Goal: Transaction & Acquisition: Complete application form

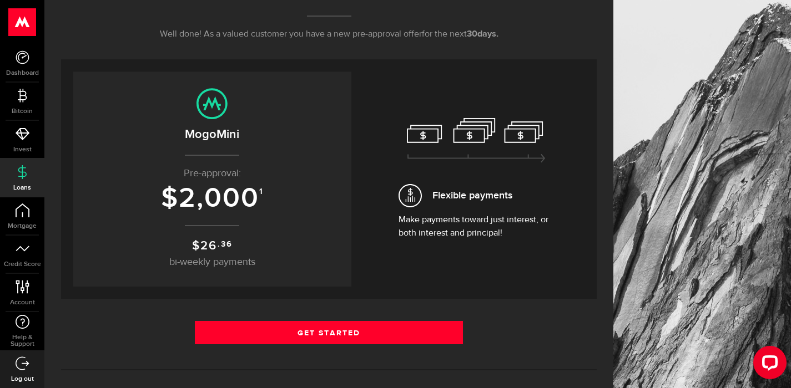
scroll to position [174, 0]
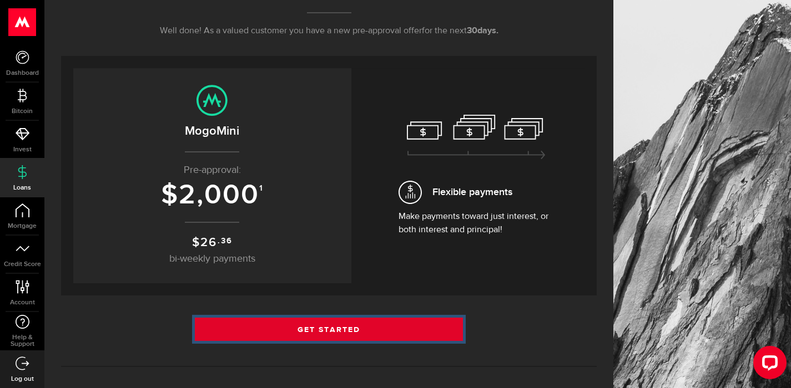
click at [351, 327] on link "Get Started" at bounding box center [329, 329] width 268 height 23
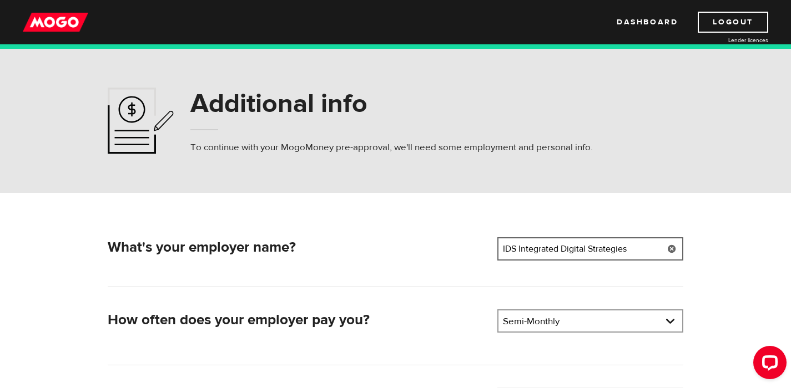
click at [501, 250] on input "IDS Integrated Digital Strategies" at bounding box center [590, 249] width 186 height 23
type input "Ignite Visibilityu (formerlly IDS Integrated Digital Strategies"
click at [668, 320] on link at bounding box center [590, 321] width 184 height 21
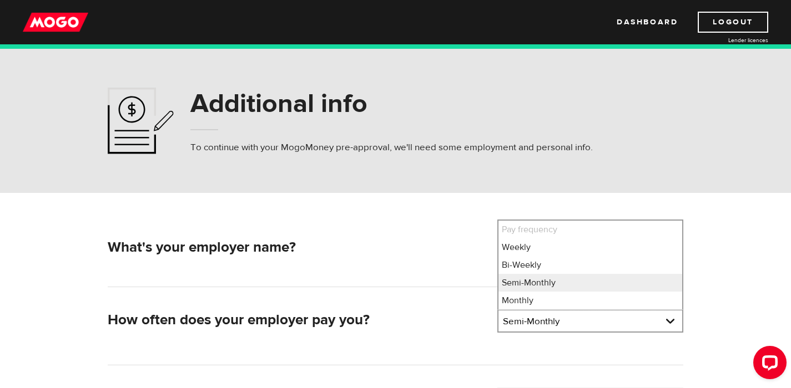
click at [743, 266] on div "What's your employer name? Employer name Please enter your employer's name Igni…" at bounding box center [396, 383] width 710 height 380
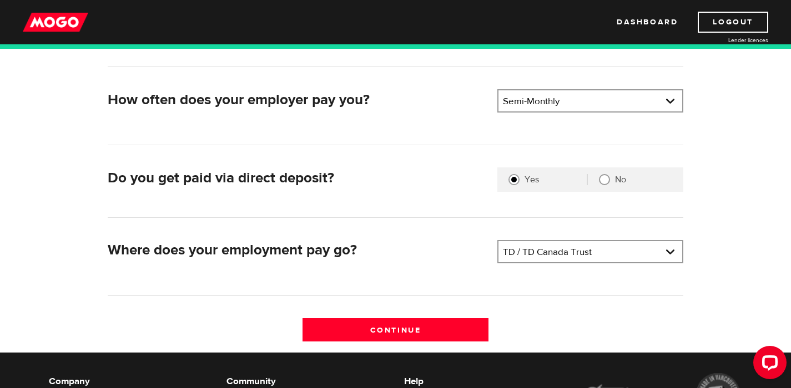
scroll to position [221, 0]
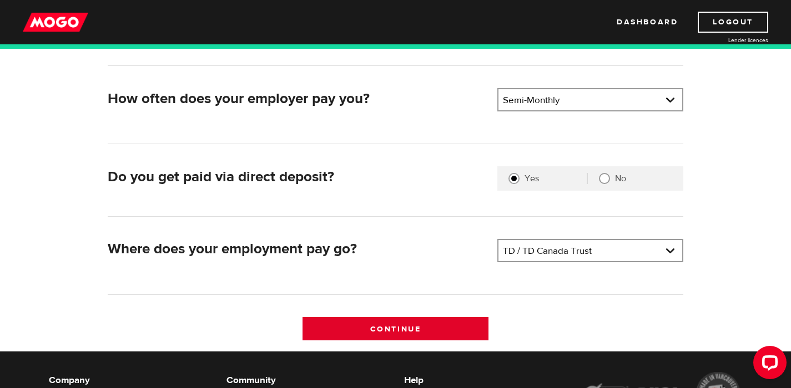
click at [461, 327] on input "Continue" at bounding box center [395, 328] width 186 height 23
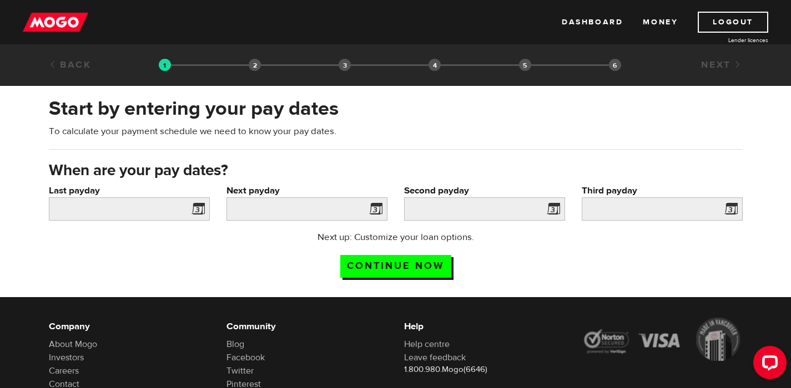
click at [200, 208] on span at bounding box center [196, 211] width 17 height 18
click at [198, 214] on span at bounding box center [196, 211] width 17 height 18
click at [158, 211] on input "Last payday" at bounding box center [129, 209] width 161 height 23
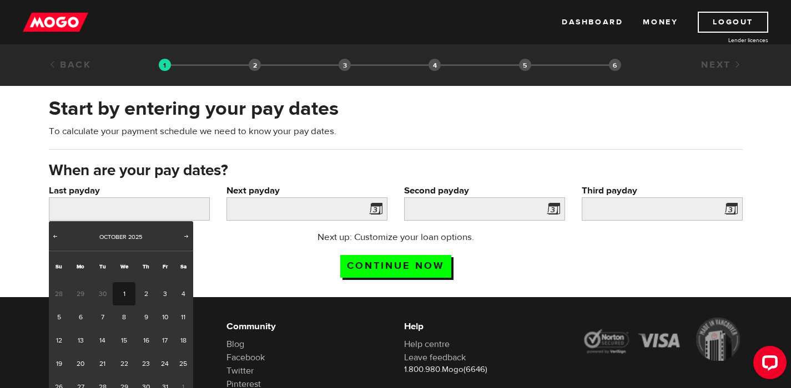
click at [124, 296] on link "1" at bounding box center [124, 293] width 23 height 23
type input "2025/10/01"
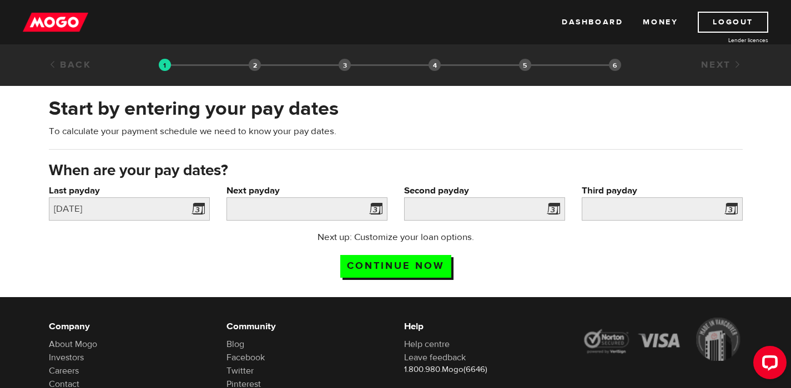
click at [377, 211] on span at bounding box center [373, 211] width 17 height 18
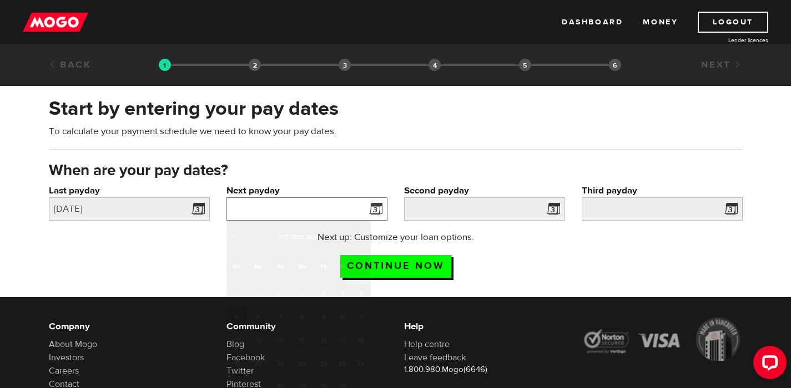
click at [350, 211] on input "Next payday" at bounding box center [306, 209] width 161 height 23
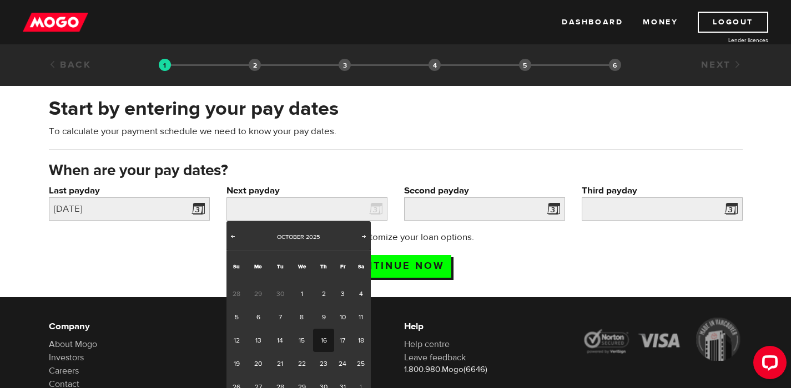
click at [321, 337] on link "16" at bounding box center [323, 340] width 21 height 23
type input "2025/10/16"
type input "2025/10/31"
type input "2025/11/15"
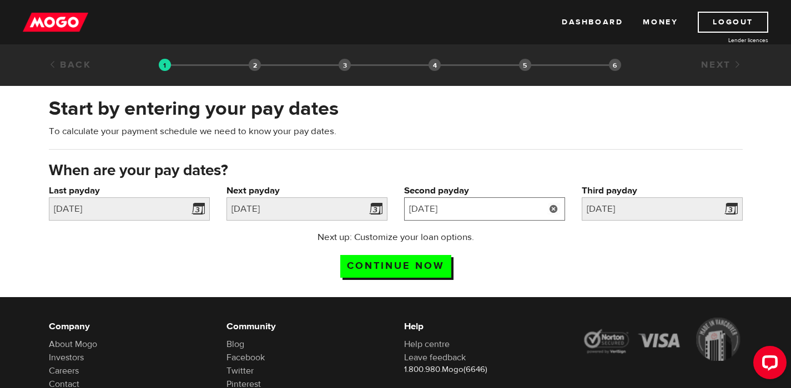
click at [503, 204] on input "2025/10/31" at bounding box center [484, 209] width 161 height 23
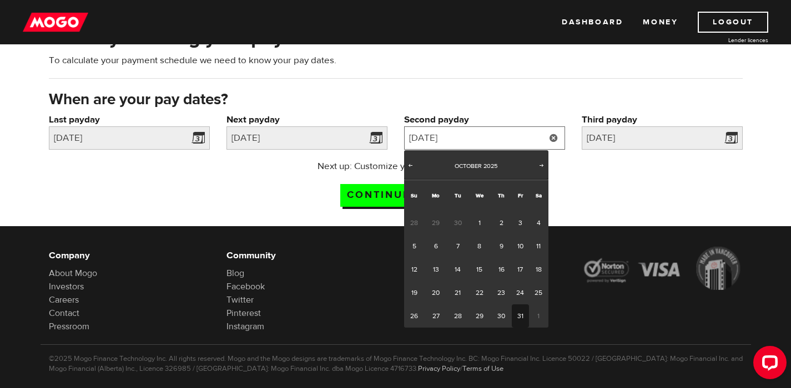
scroll to position [72, 0]
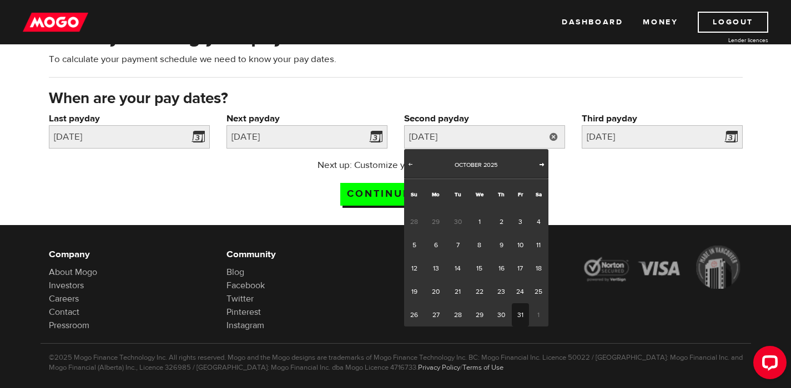
click at [540, 168] on span "Next" at bounding box center [541, 164] width 9 height 9
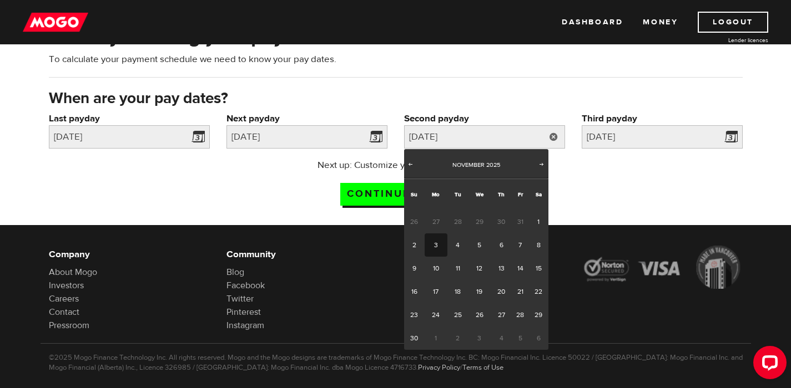
click at [435, 242] on link "3" at bounding box center [436, 245] width 23 height 23
type input "2025/11/03"
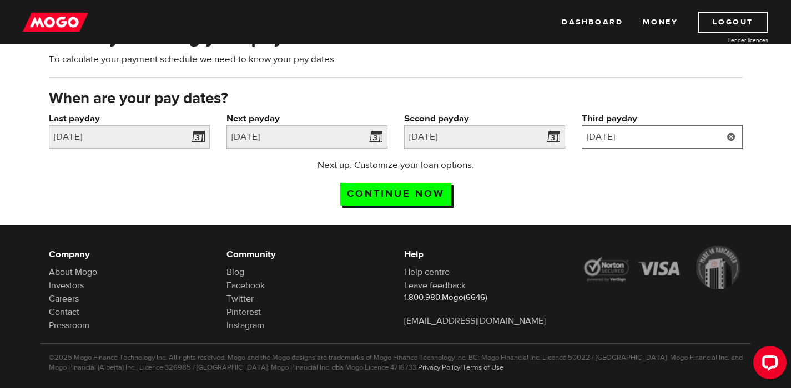
click at [693, 141] on input "2025/11/15" at bounding box center [662, 136] width 161 height 23
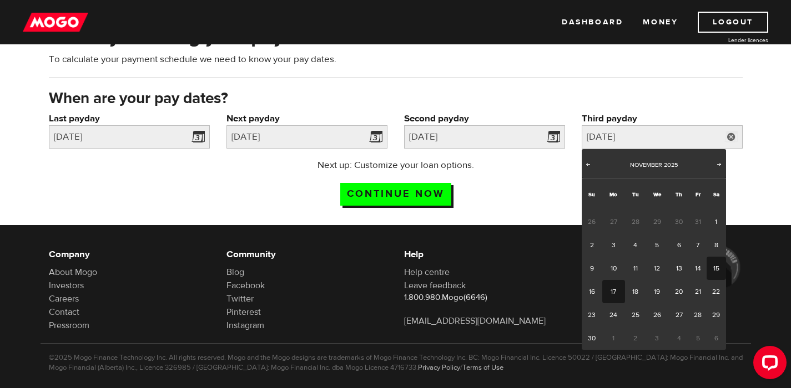
click at [609, 290] on link "17" at bounding box center [613, 291] width 23 height 23
type input "2025/11/17"
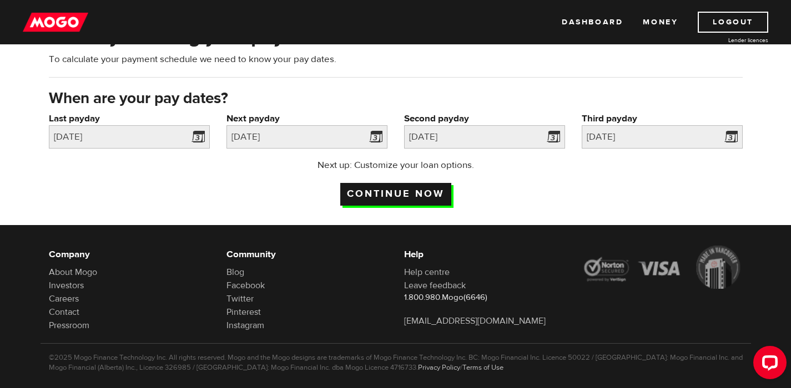
click at [417, 193] on input "Continue now" at bounding box center [395, 194] width 111 height 23
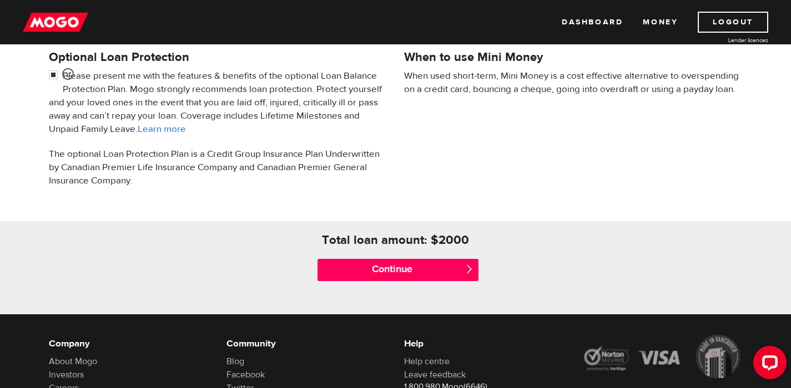
scroll to position [377, 0]
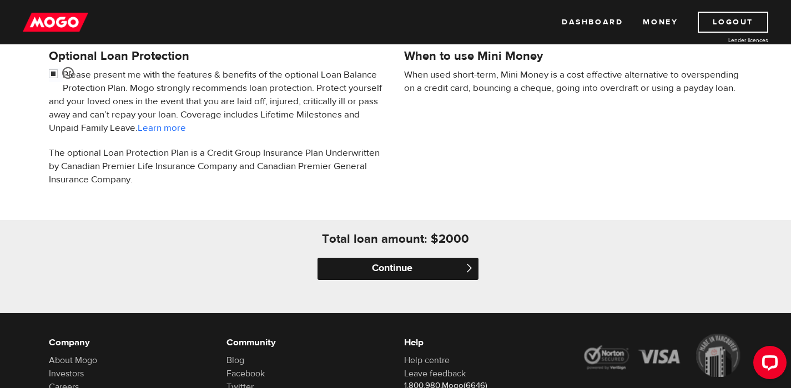
click at [410, 266] on input "Continue" at bounding box center [397, 269] width 161 height 22
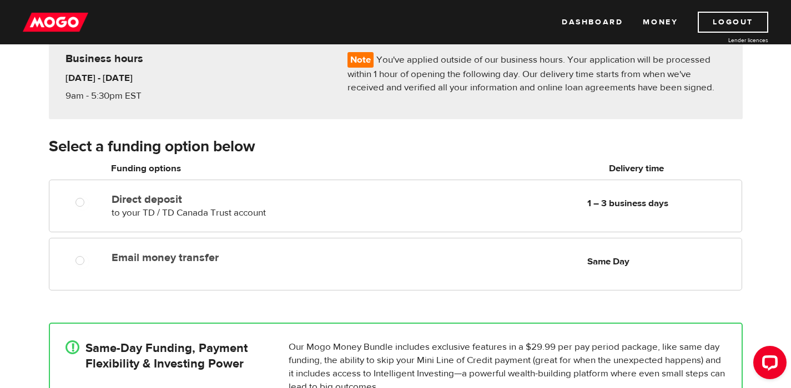
scroll to position [102, 0]
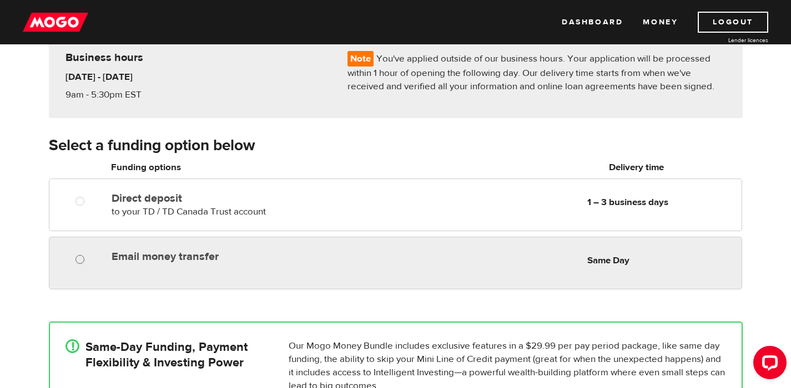
radio input "true"
click at [85, 258] on input "Email money transfer" at bounding box center [82, 261] width 14 height 14
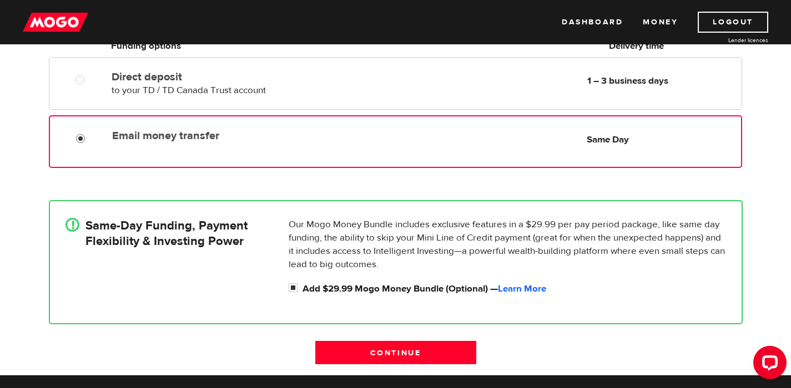
scroll to position [256, 0]
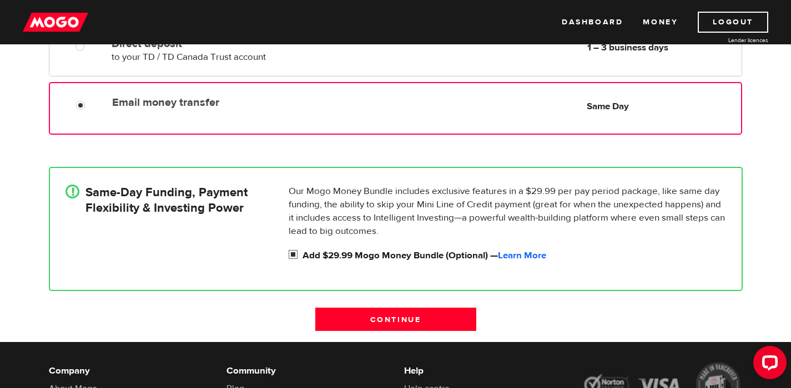
click at [295, 253] on input "Add $29.99 Mogo Money Bundle (Optional) — Learn More" at bounding box center [296, 256] width 14 height 14
checkbox input "false"
radio input "false"
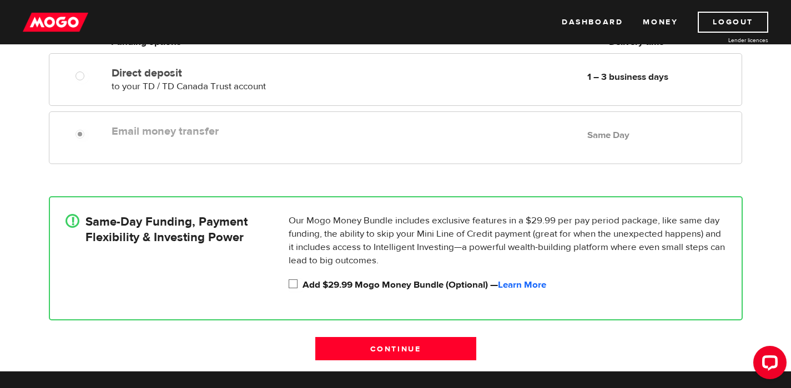
scroll to position [240, 0]
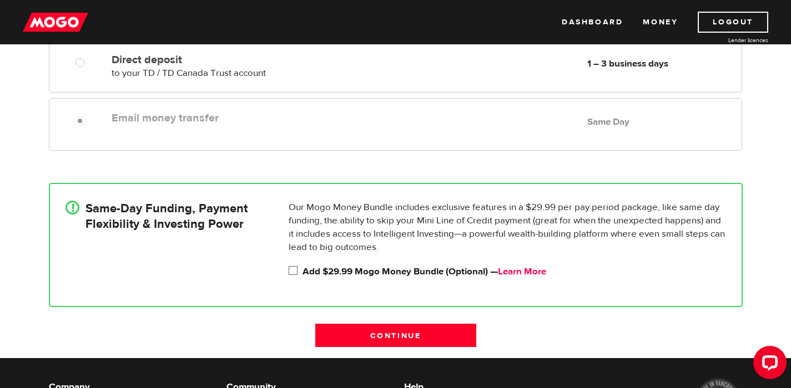
click at [531, 267] on link "Learn More" at bounding box center [522, 272] width 48 height 12
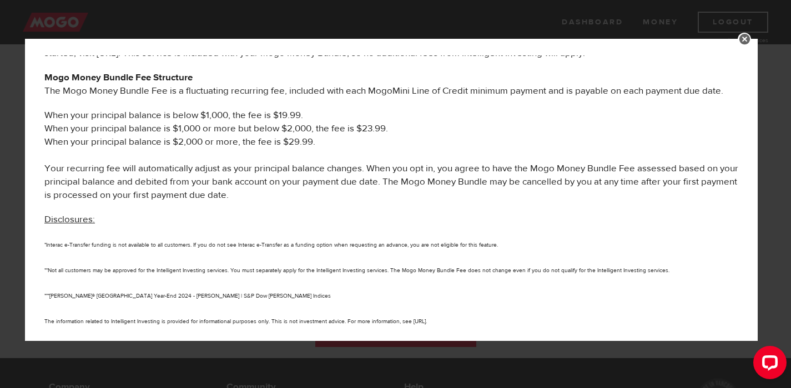
scroll to position [574, 0]
click at [750, 38] on link at bounding box center [744, 39] width 13 height 13
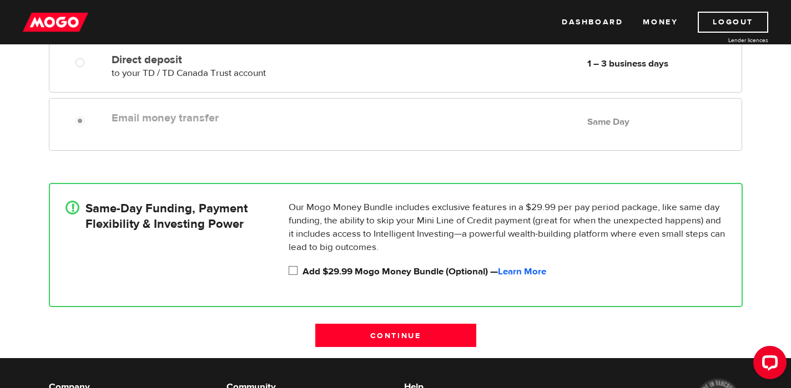
click at [292, 272] on input "Add $29.99 Mogo Money Bundle (Optional) — Learn More" at bounding box center [296, 272] width 14 height 14
checkbox input "true"
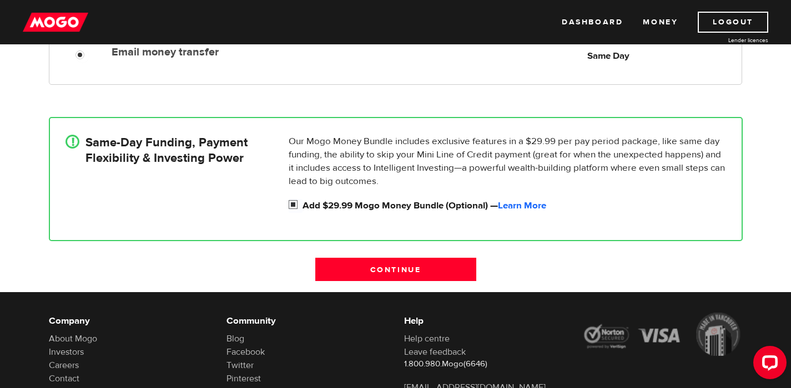
scroll to position [309, 0]
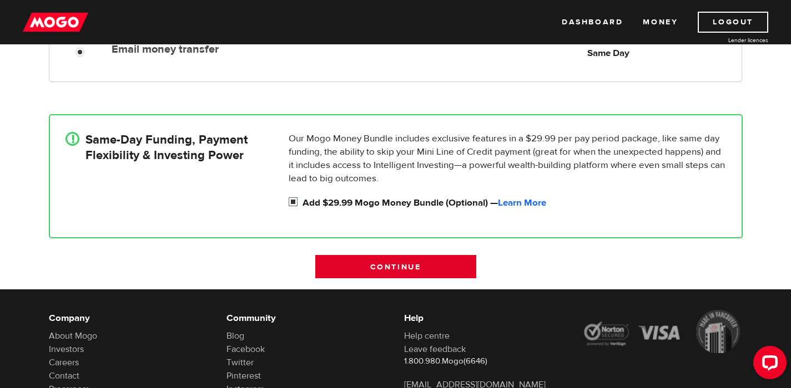
click at [454, 266] on input "Continue" at bounding box center [395, 266] width 161 height 23
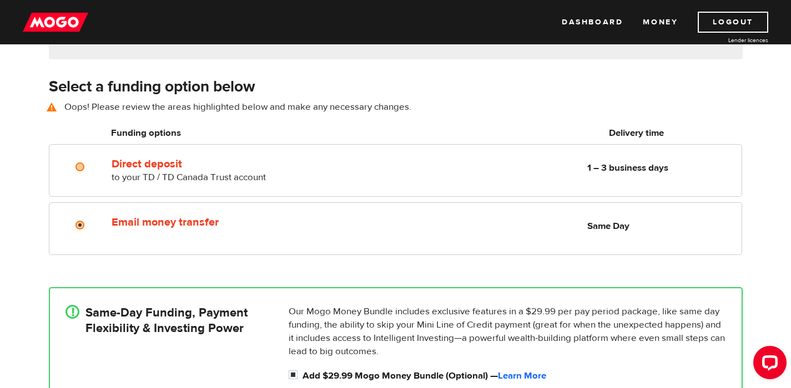
scroll to position [155, 0]
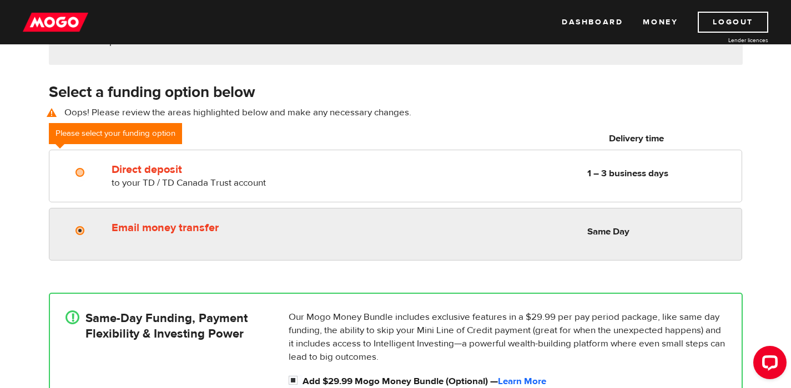
radio input "true"
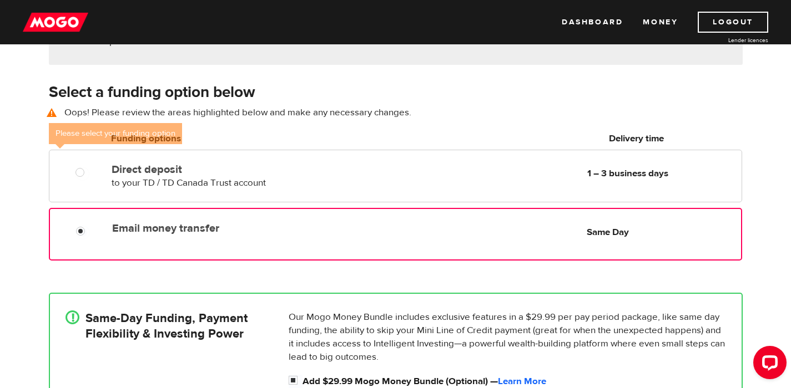
click at [234, 238] on div "Email money transfer Delivery in Same Day Same Day" at bounding box center [424, 229] width 633 height 22
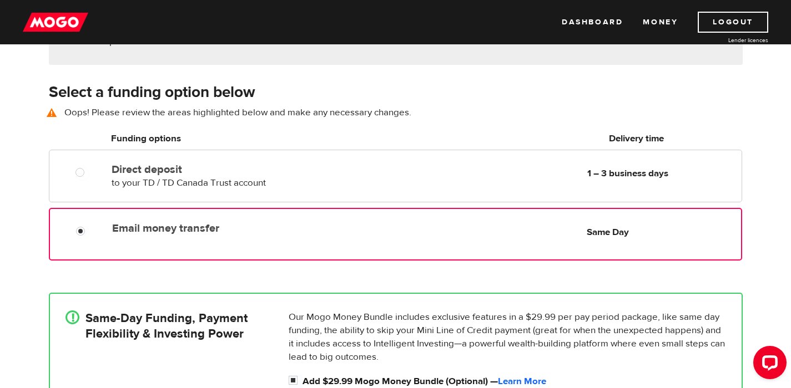
click at [672, 277] on div "! Same-Day Funding, Payment Flexibility & Investing Power Our Mogo Money Bundle…" at bounding box center [396, 355] width 710 height 158
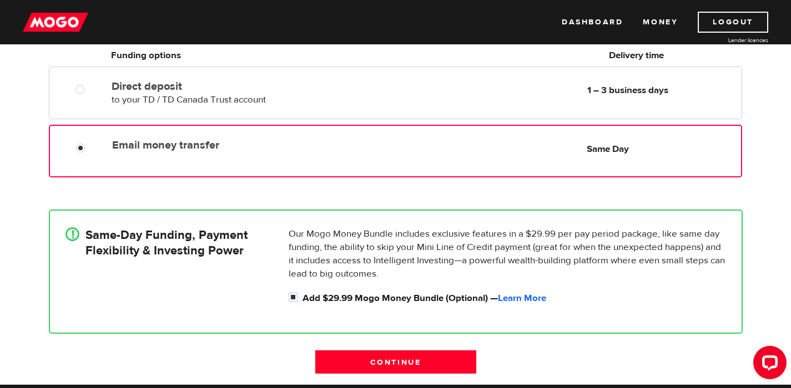
scroll to position [341, 0]
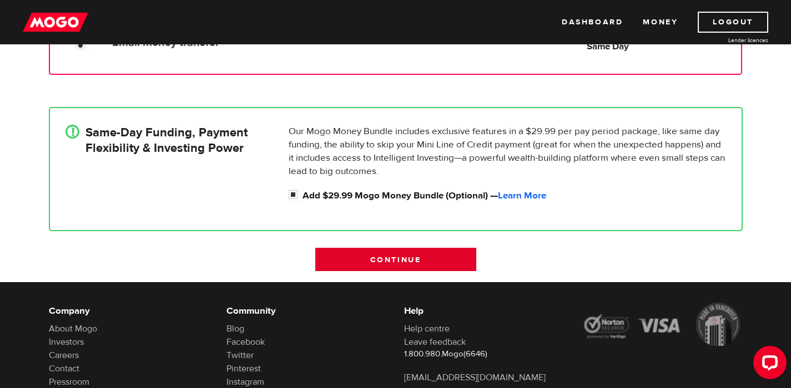
click at [454, 251] on input "Continue" at bounding box center [395, 259] width 161 height 23
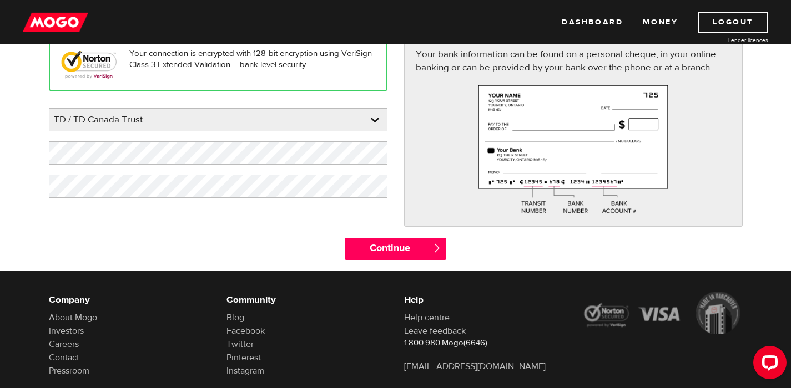
scroll to position [149, 0]
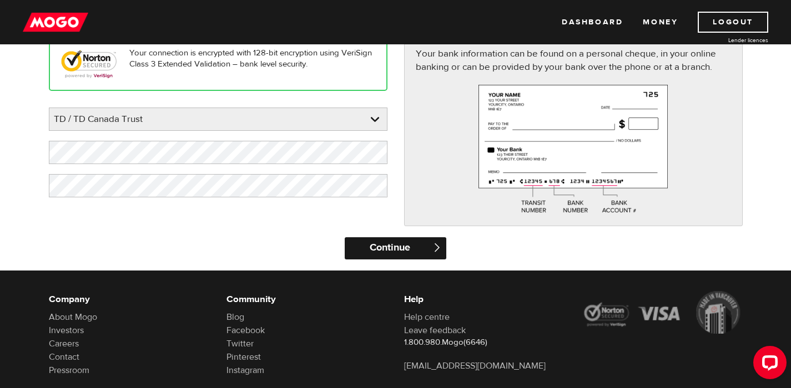
click at [416, 244] on input "Continue" at bounding box center [396, 249] width 102 height 22
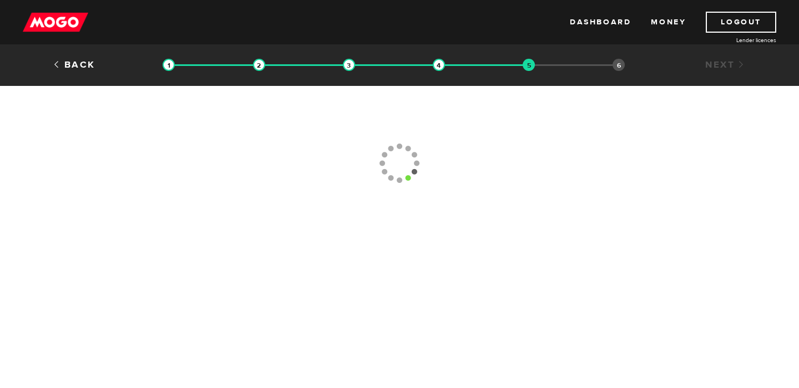
type input "[PHONE_NUMBER]"
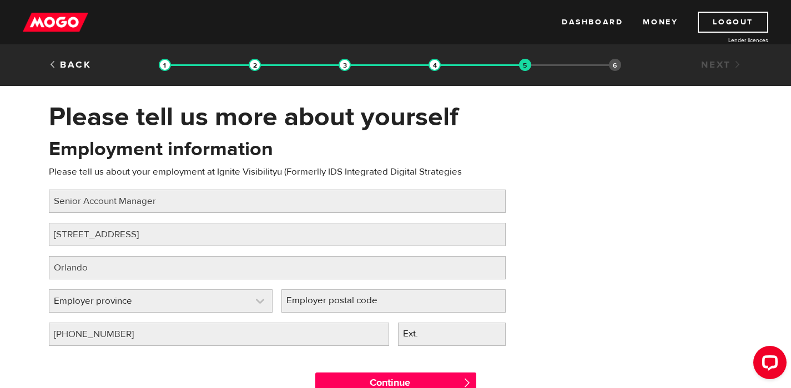
click at [259, 297] on link at bounding box center [160, 301] width 223 height 22
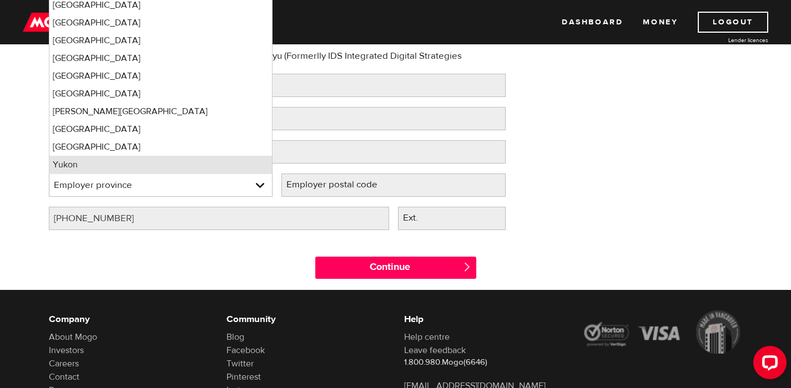
scroll to position [197, 0]
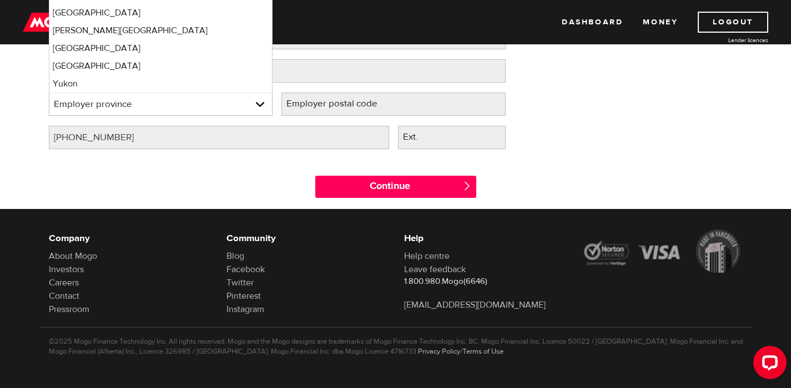
click at [646, 135] on div "Employment information Please tell us about your employment at [GEOGRAPHIC_DATA…" at bounding box center [396, 49] width 710 height 220
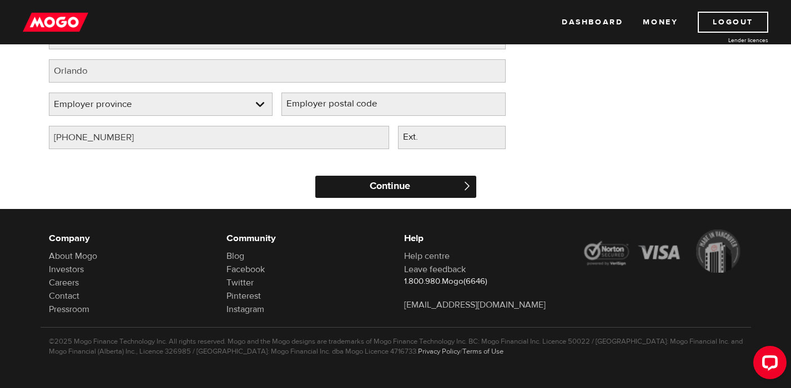
click at [430, 188] on input "Continue" at bounding box center [395, 187] width 161 height 22
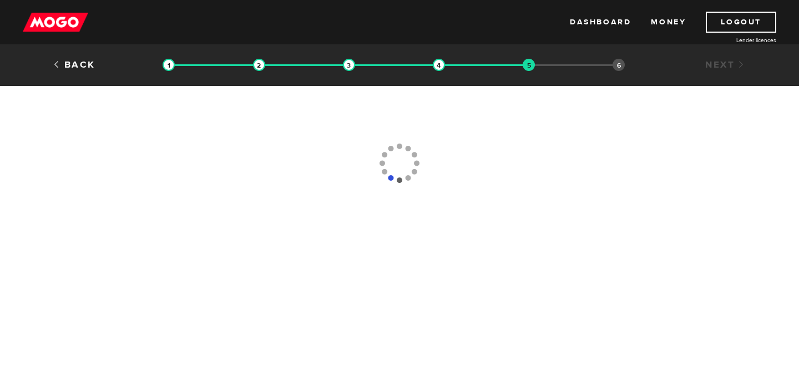
type input "[PHONE_NUMBER]"
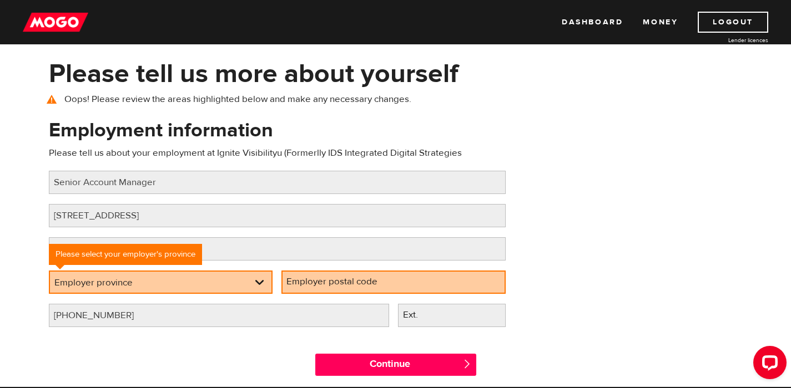
scroll to position [44, 0]
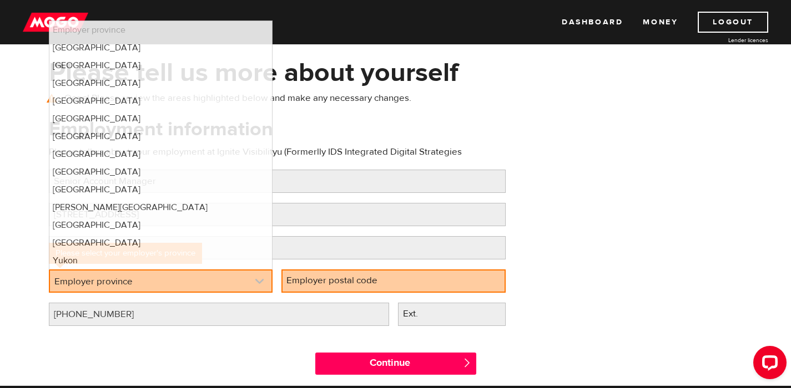
click at [249, 280] on link at bounding box center [161, 281] width 222 height 21
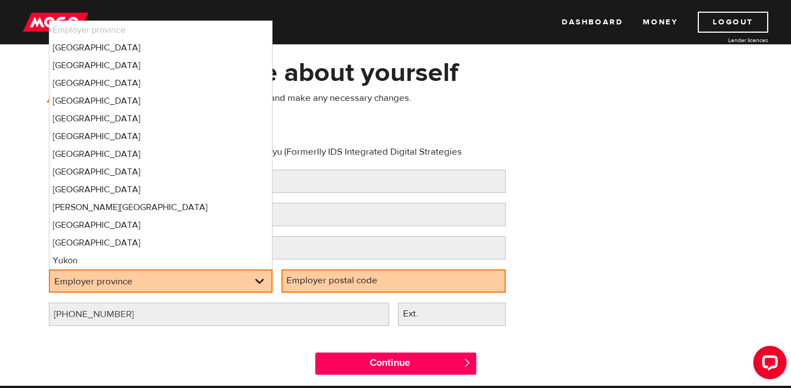
click at [208, 33] on li "Employer province" at bounding box center [160, 30] width 223 height 18
click at [250, 280] on link at bounding box center [161, 281] width 222 height 21
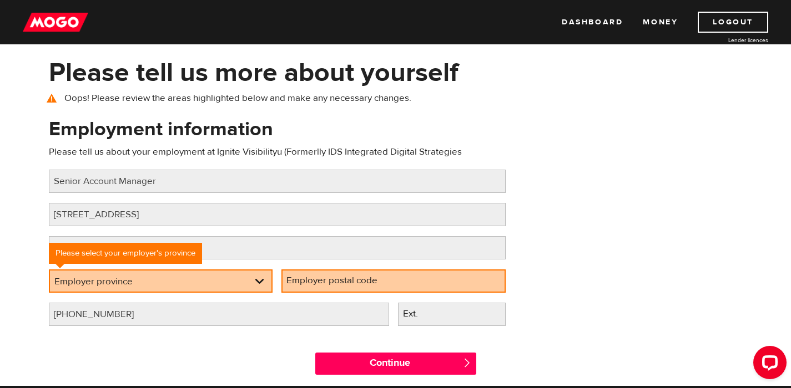
click at [610, 211] on div "Employment information Please tell us about your employment at Ignite Visibilit…" at bounding box center [396, 226] width 710 height 220
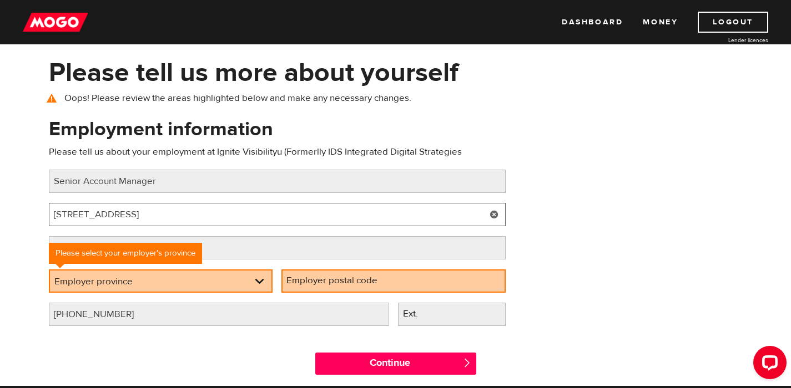
click at [263, 216] on input "100 E Pine Street Suite 110" at bounding box center [277, 214] width 457 height 23
click at [327, 216] on input "100 E Pine Street Suite 110" at bounding box center [277, 214] width 457 height 23
type input "928 Dundas St East"
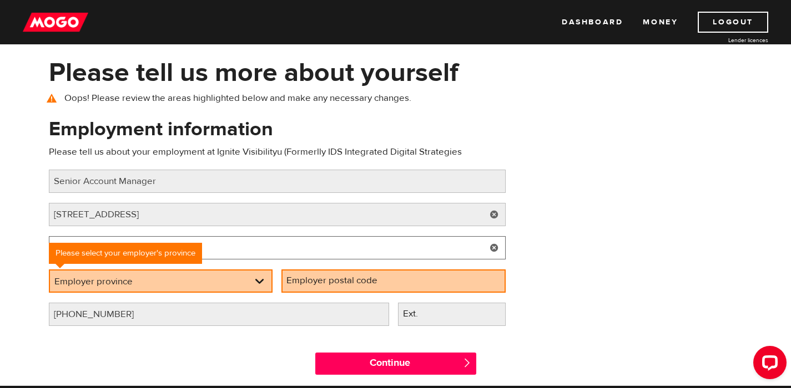
click at [442, 252] on input "Orlando" at bounding box center [277, 247] width 457 height 23
click at [302, 245] on input "Orlando" at bounding box center [277, 247] width 457 height 23
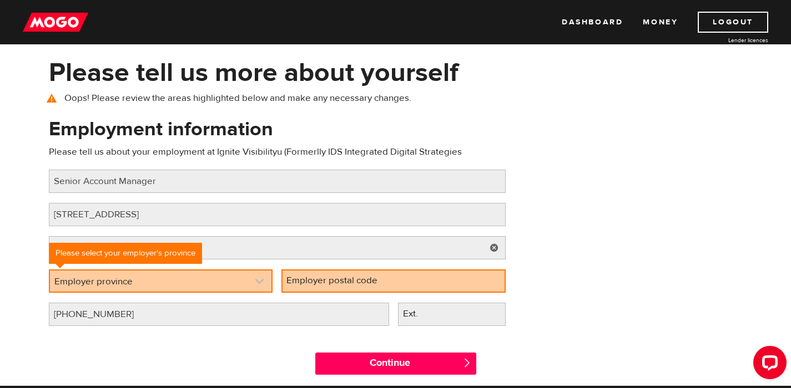
click at [264, 282] on link at bounding box center [161, 281] width 222 height 21
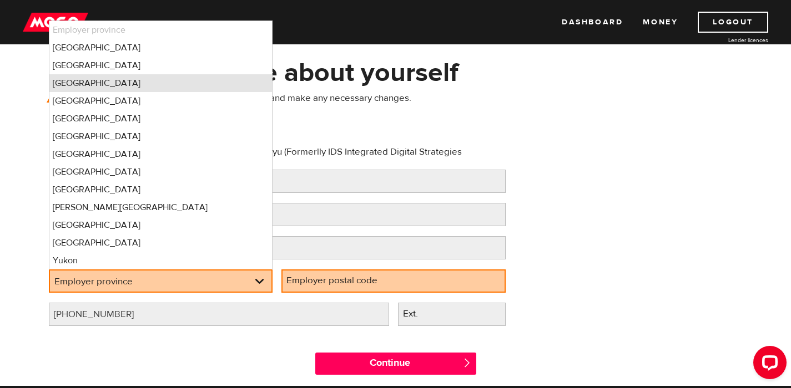
click at [223, 83] on li "Ontario" at bounding box center [160, 83] width 223 height 18
select select "ON"
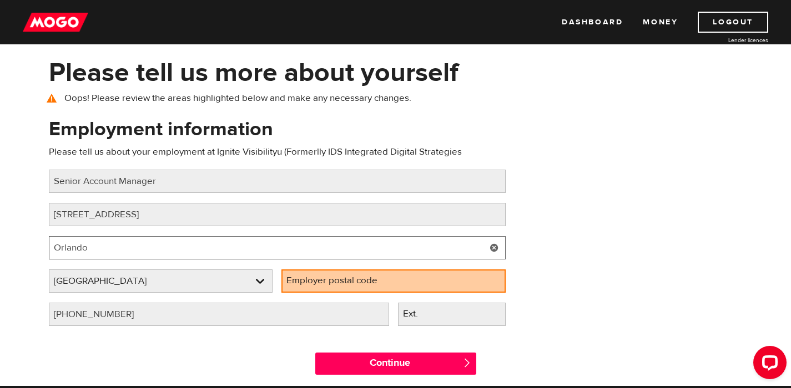
click at [243, 245] on input "Orlando" at bounding box center [277, 247] width 457 height 23
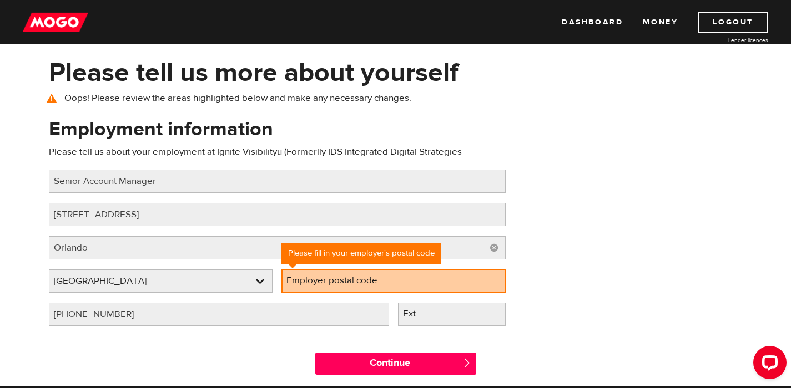
click at [494, 247] on link at bounding box center [494, 247] width 23 height 23
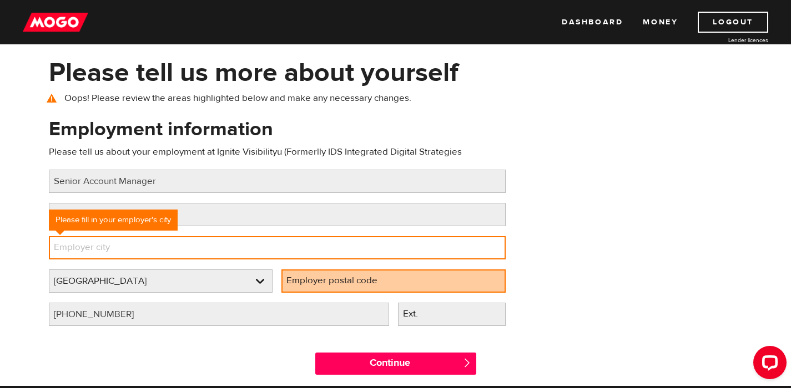
click at [477, 250] on input "Employer city" at bounding box center [277, 247] width 457 height 23
type input "Toronto"
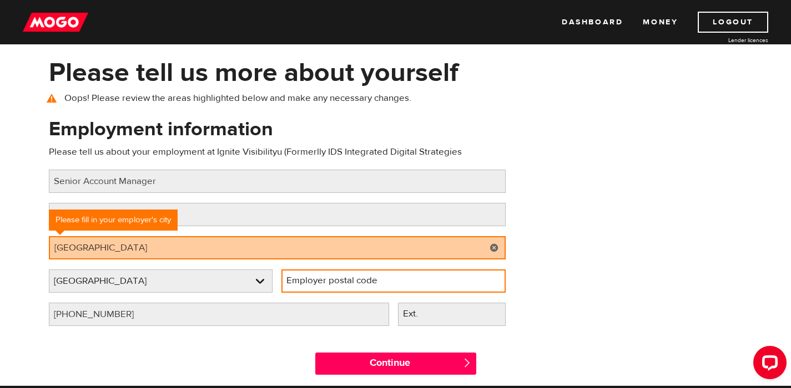
click at [469, 282] on input "Employer postal code" at bounding box center [393, 281] width 224 height 23
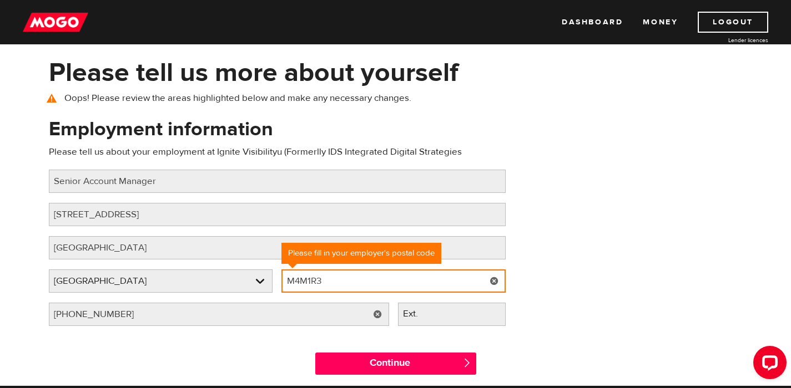
type input "M4M1R3"
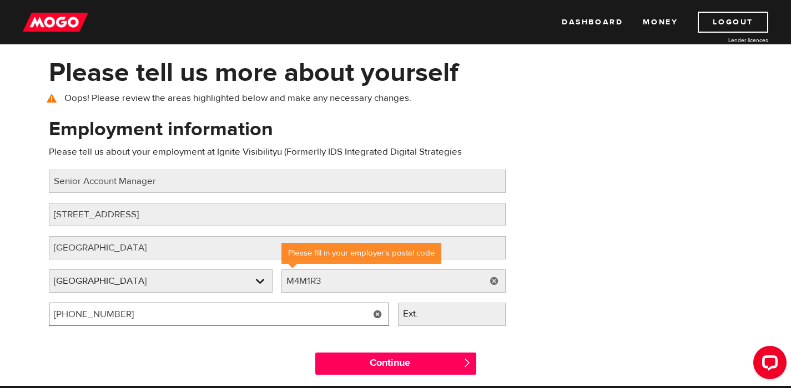
click at [163, 315] on input "(617) 449-7363" at bounding box center [219, 314] width 340 height 23
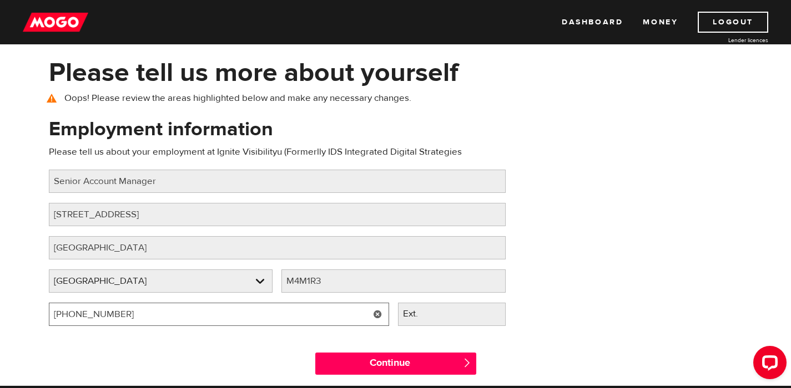
click at [163, 315] on input "(617) 449-7363" at bounding box center [219, 314] width 340 height 23
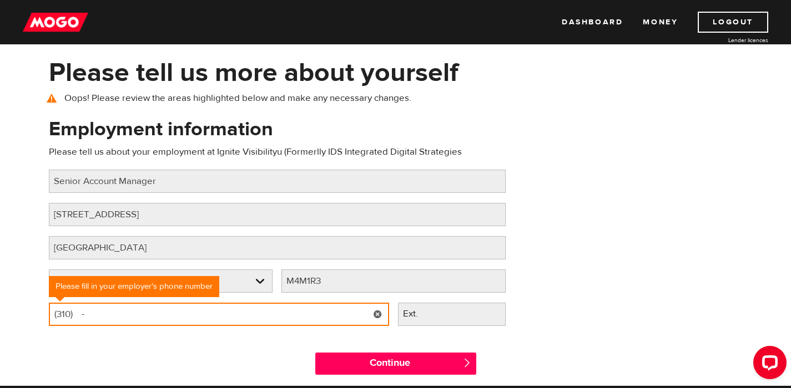
click at [236, 312] on input "(310) -" at bounding box center [219, 314] width 340 height 23
type input "(310) 853-4394"
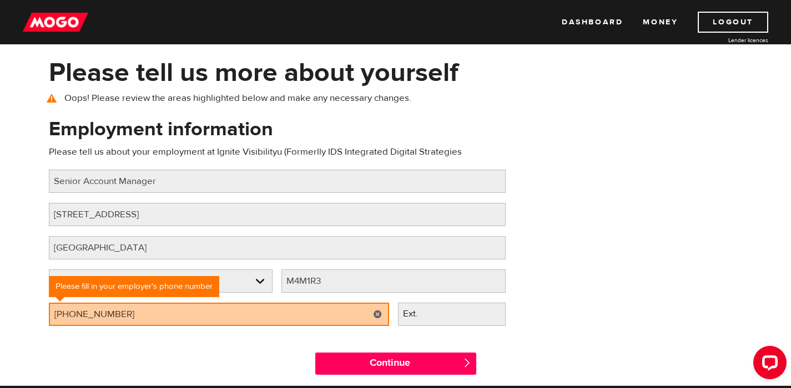
click at [560, 327] on div "Employment information Please tell us about your employment at Ignite Visibilit…" at bounding box center [396, 226] width 710 height 220
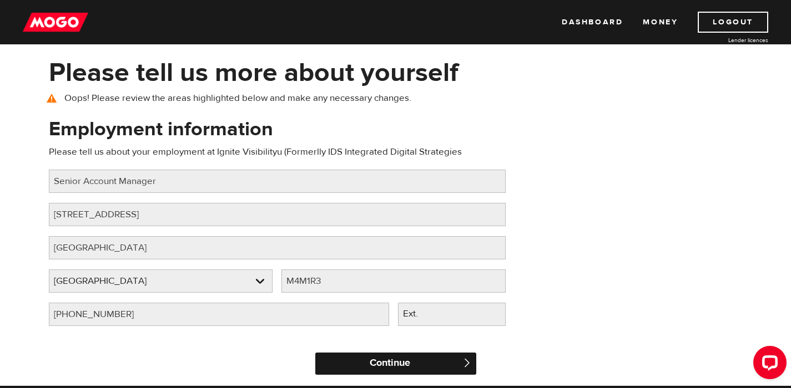
click at [433, 361] on input "Continue" at bounding box center [395, 364] width 161 height 22
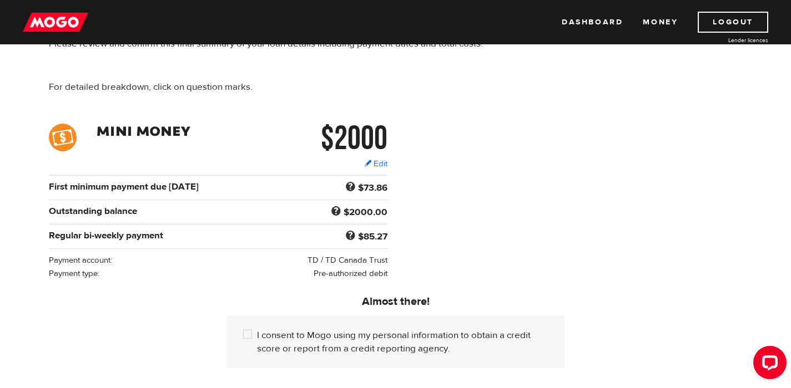
scroll to position [102, 0]
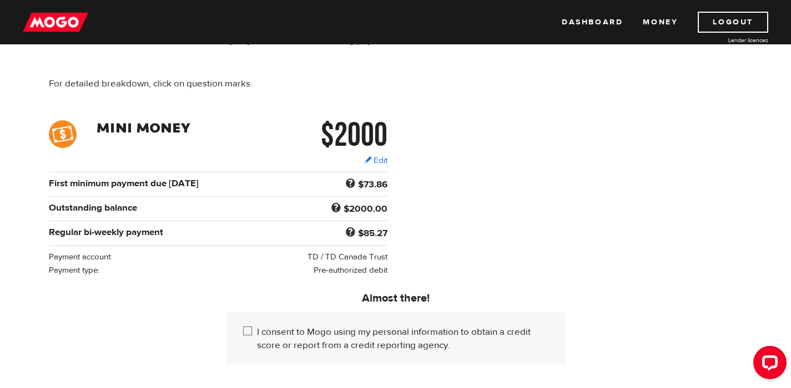
click at [252, 334] on input "I consent to Mogo using my personal information to obtain a credit score or rep…" at bounding box center [250, 333] width 14 height 14
checkbox input "true"
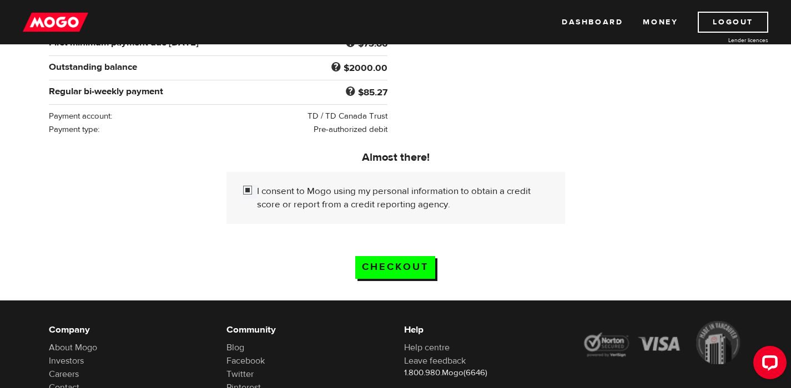
scroll to position [244, 0]
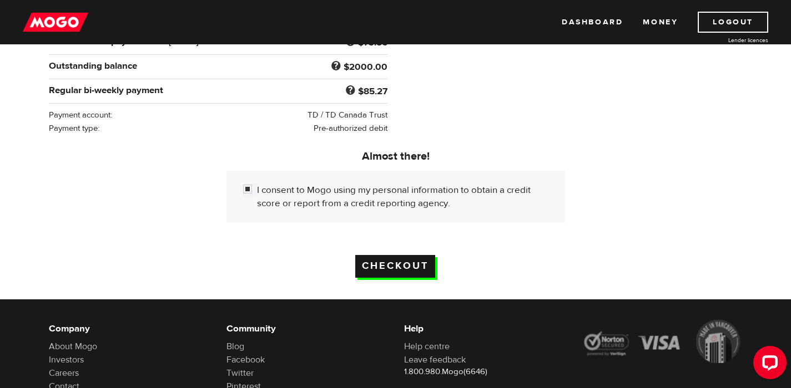
click at [427, 266] on input "Checkout" at bounding box center [395, 266] width 80 height 23
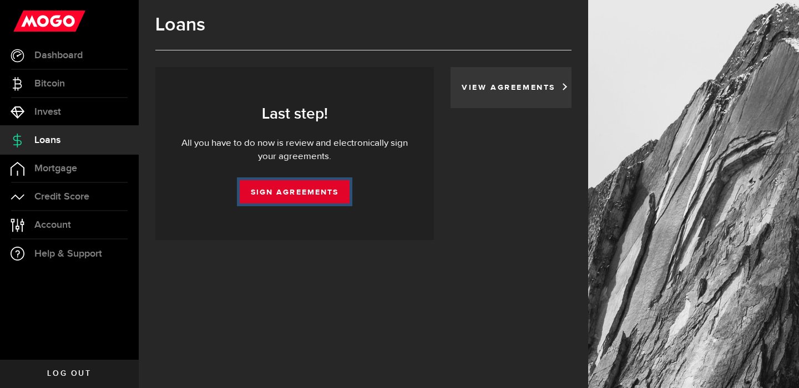
click at [311, 186] on link "Sign Agreements" at bounding box center [295, 191] width 110 height 23
